Goal: Check status: Check status

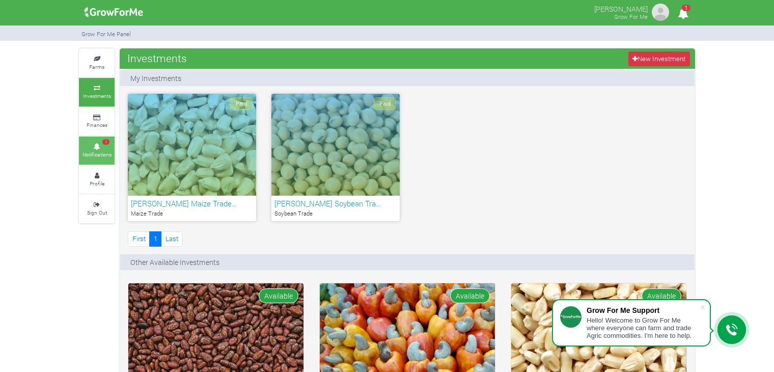
click at [110, 147] on icon at bounding box center [96, 146] width 31 height 5
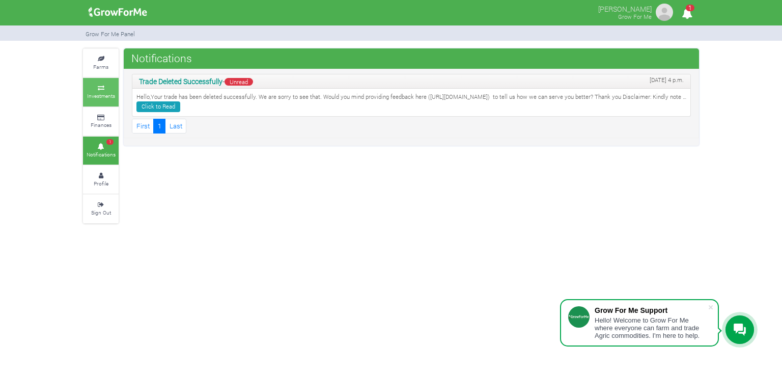
click at [105, 95] on small "Investments" at bounding box center [101, 95] width 28 height 7
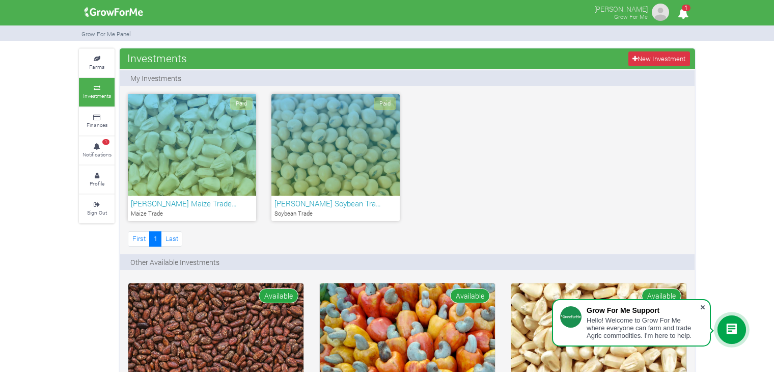
click at [705, 306] on span at bounding box center [703, 307] width 10 height 10
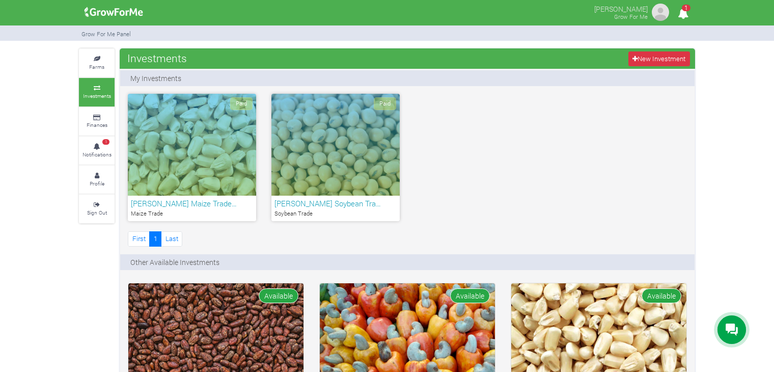
click at [725, 330] on div at bounding box center [732, 329] width 29 height 29
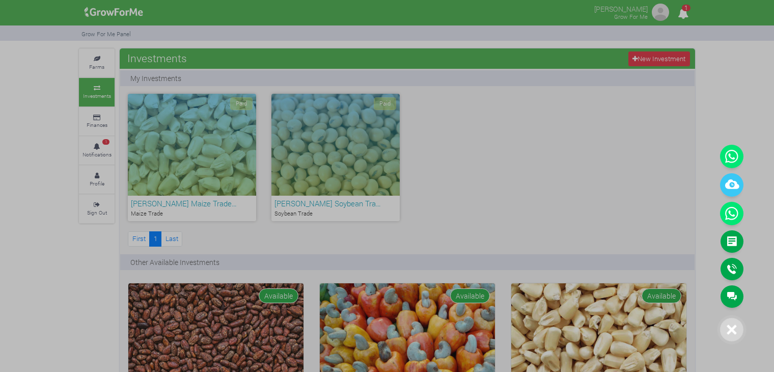
click at [660, 196] on div at bounding box center [387, 186] width 774 height 372
